Goal: Contribute content: Contribute content

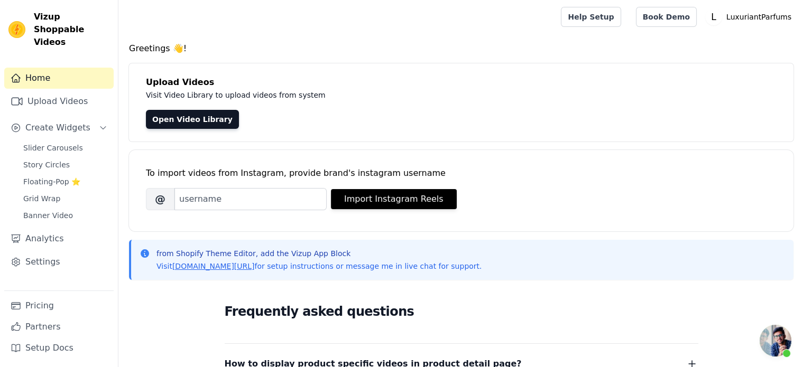
scroll to position [111, 0]
click at [57, 160] on span "Story Circles" at bounding box center [46, 165] width 47 height 11
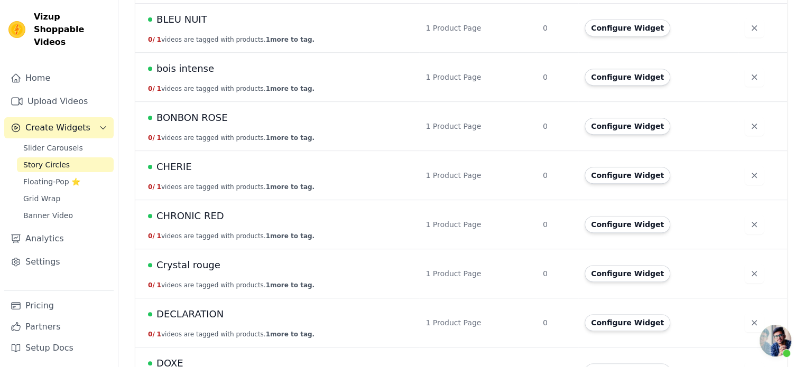
scroll to position [476, 0]
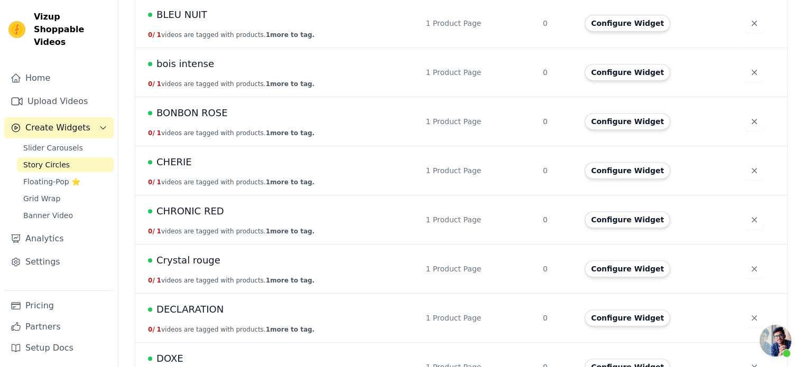
click at [188, 166] on div "[PERSON_NAME]" at bounding box center [280, 162] width 265 height 15
click at [180, 161] on span "[PERSON_NAME]" at bounding box center [173, 162] width 35 height 15
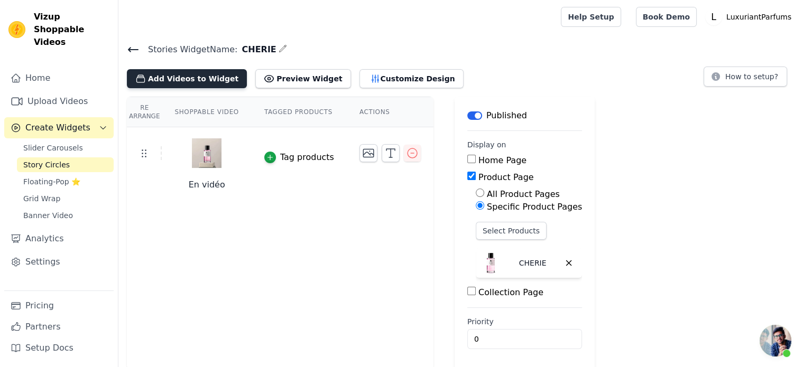
click at [176, 82] on button "Add Videos to Widget" at bounding box center [187, 78] width 120 height 19
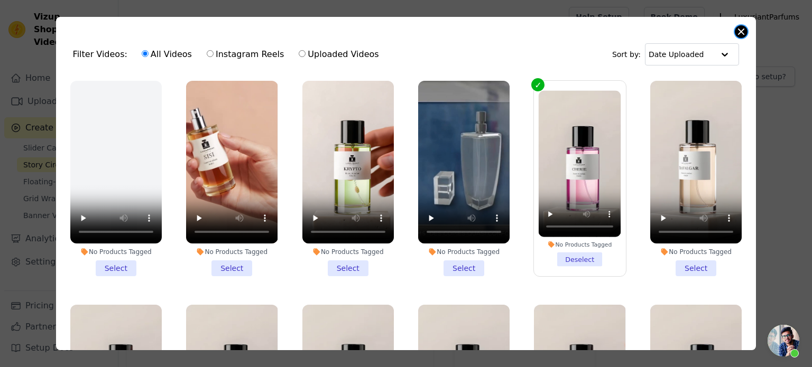
click at [742, 34] on button "Close modal" at bounding box center [741, 31] width 13 height 13
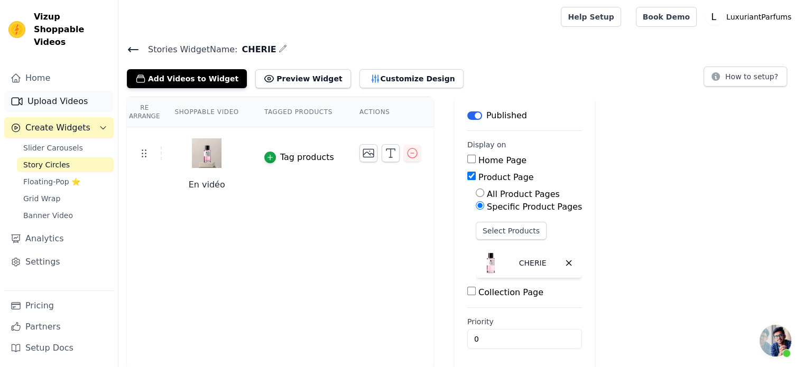
click at [53, 93] on link "Upload Videos" at bounding box center [58, 101] width 109 height 21
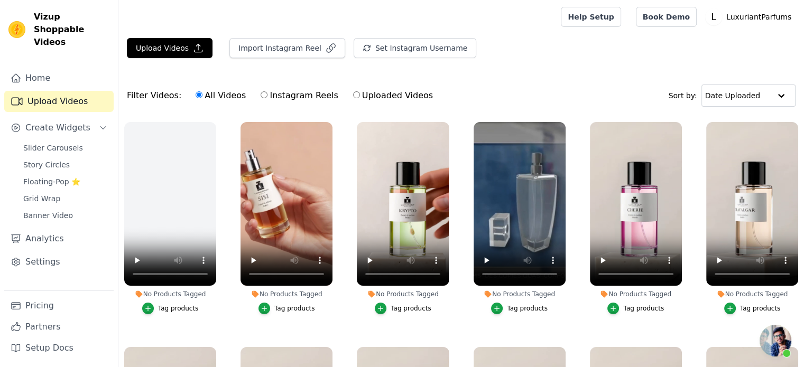
click at [161, 25] on div at bounding box center [337, 17] width 421 height 34
click at [158, 40] on button "Upload Videos" at bounding box center [170, 48] width 86 height 20
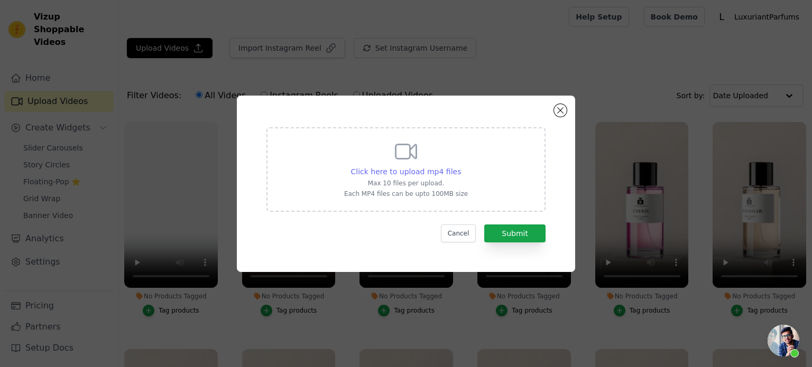
click at [398, 173] on span "Click here to upload mp4 files" at bounding box center [406, 172] width 110 height 8
click at [460, 167] on input "Click here to upload mp4 files Max 10 files per upload. Each MP4 files can be u…" at bounding box center [460, 166] width 1 height 1
type input "C:\fakepath\202509021922.mp4"
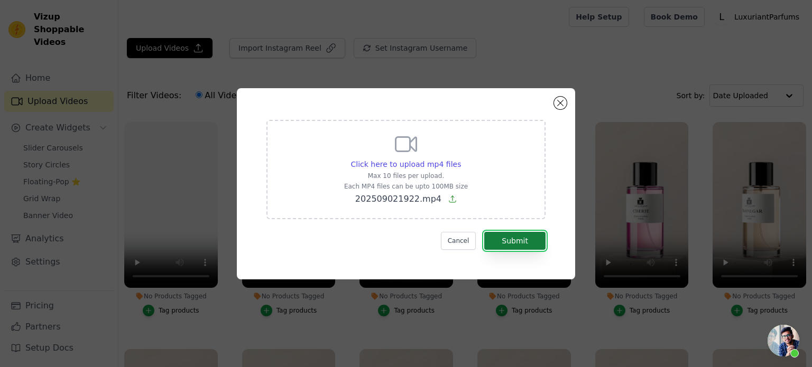
click at [510, 241] on button "Submit" at bounding box center [514, 241] width 61 height 18
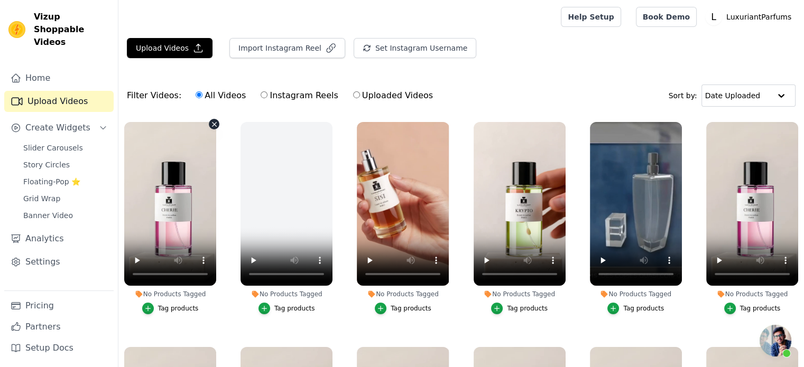
scroll to position [111, 0]
click at [55, 160] on span "Story Circles" at bounding box center [46, 165] width 47 height 11
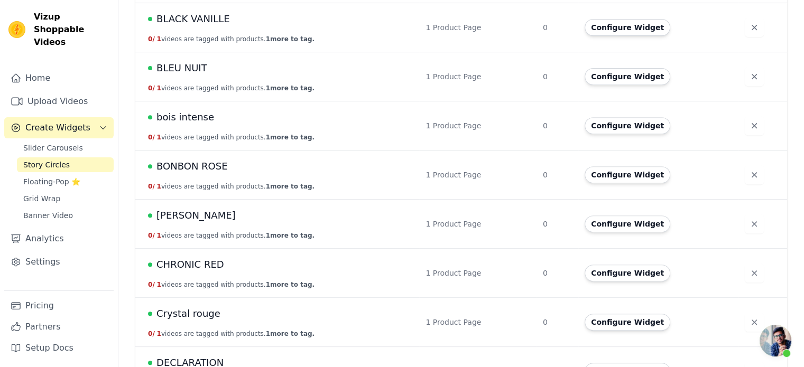
scroll to position [423, 0]
click at [164, 209] on span "[PERSON_NAME]" at bounding box center [195, 215] width 79 height 15
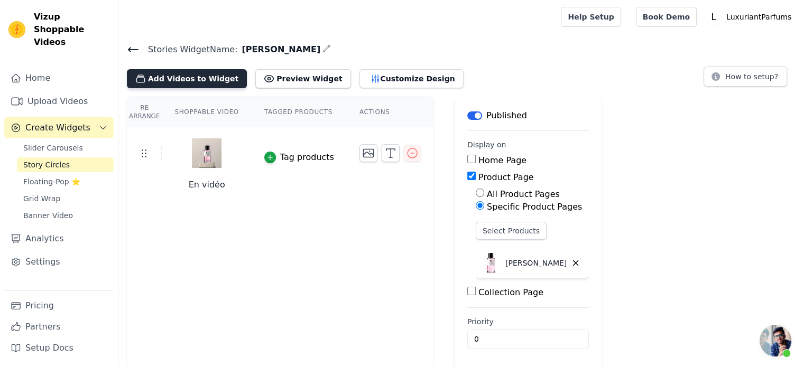
click at [169, 81] on button "Add Videos to Widget" at bounding box center [187, 78] width 120 height 19
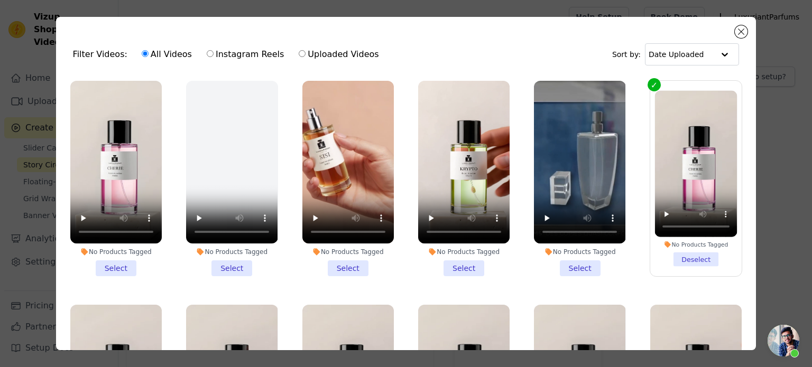
click at [112, 264] on li "No Products Tagged Select" at bounding box center [115, 179] width 91 height 196
click at [0, 0] on input "No Products Tagged Select" at bounding box center [0, 0] width 0 height 0
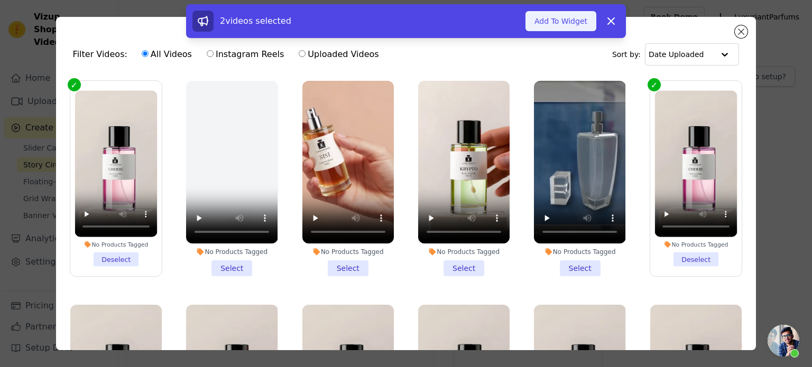
click at [555, 25] on button "Add To Widget" at bounding box center [560, 21] width 71 height 20
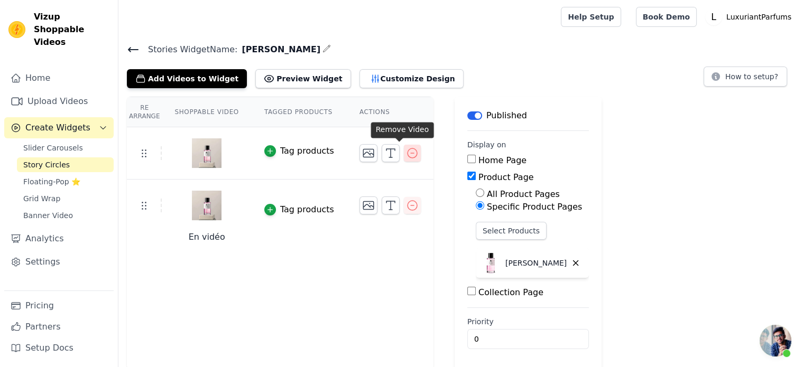
click at [406, 158] on icon "button" at bounding box center [412, 153] width 13 height 13
